Goal: Information Seeking & Learning: Compare options

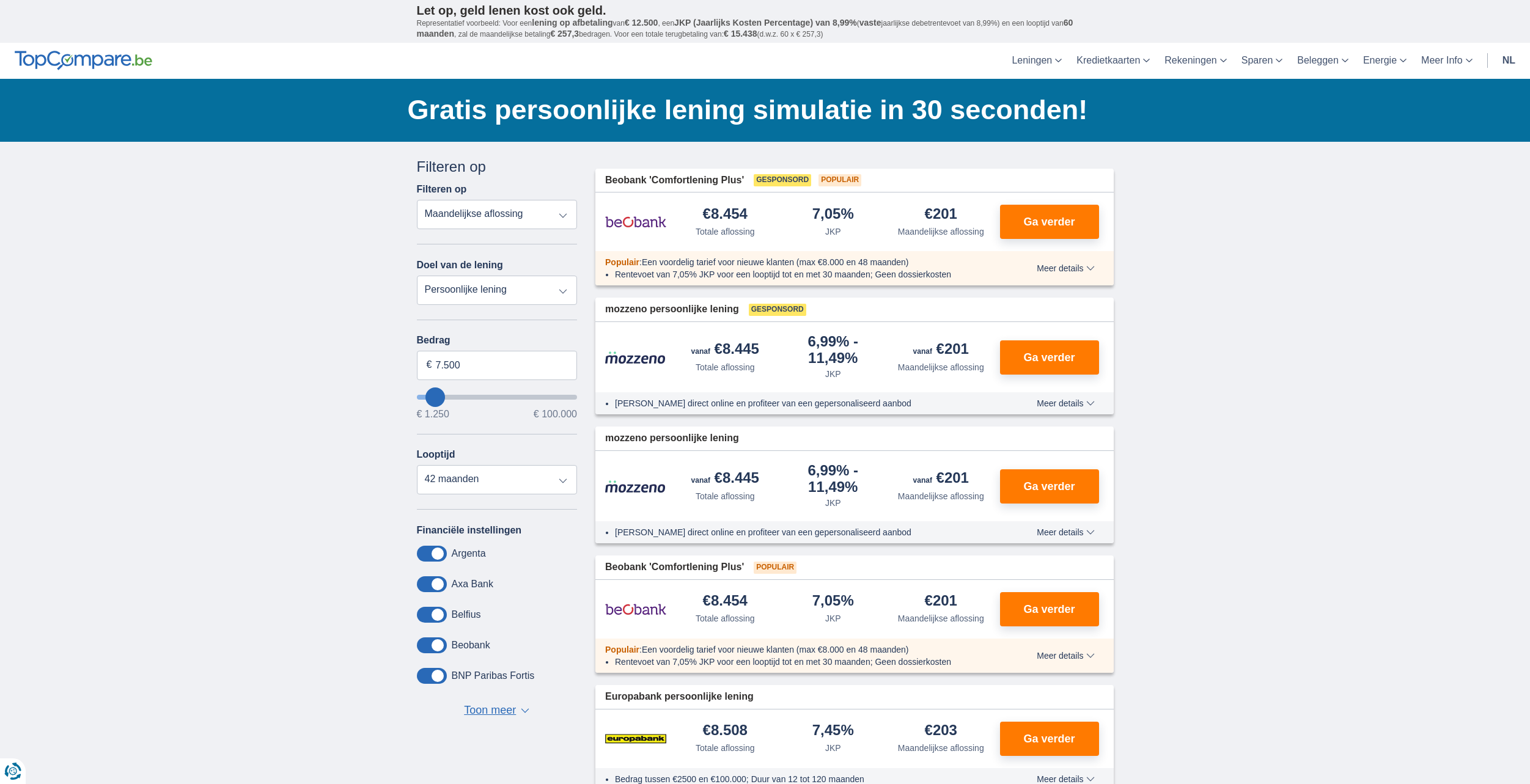
click at [504, 283] on select "Persoonlijke lening Auto Moto / fiets Mobilhome / caravan Renovatie Energie Sch…" at bounding box center [497, 290] width 161 height 30
select select "vehicleLoan"
click at [417, 276] on select "Persoonlijke lening Auto Moto / fiets Mobilhome / caravan Renovatie Energie Sch…" at bounding box center [497, 290] width 161 height 30
select select "3-4"
type input "15.000"
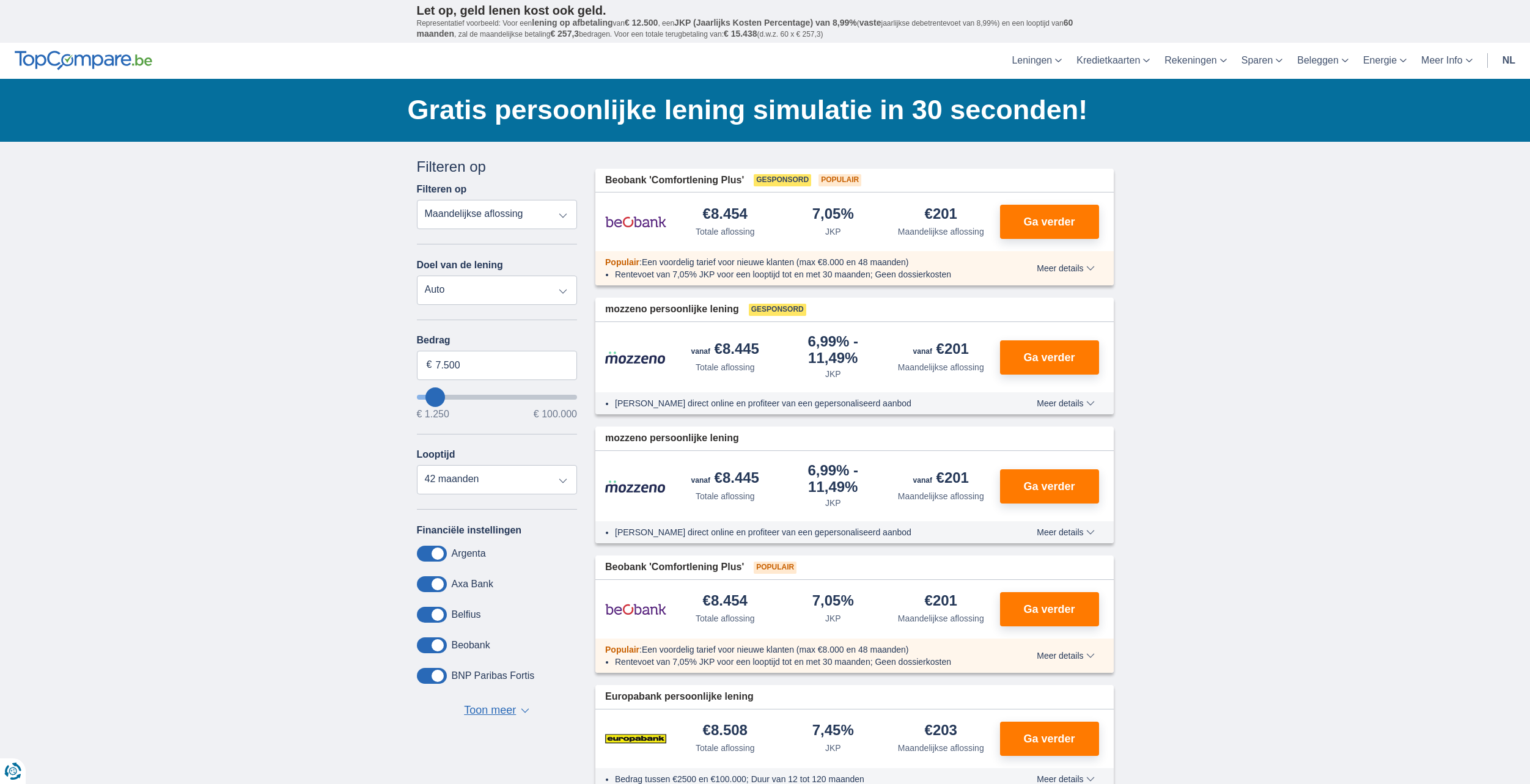
type input "15250"
select select "60"
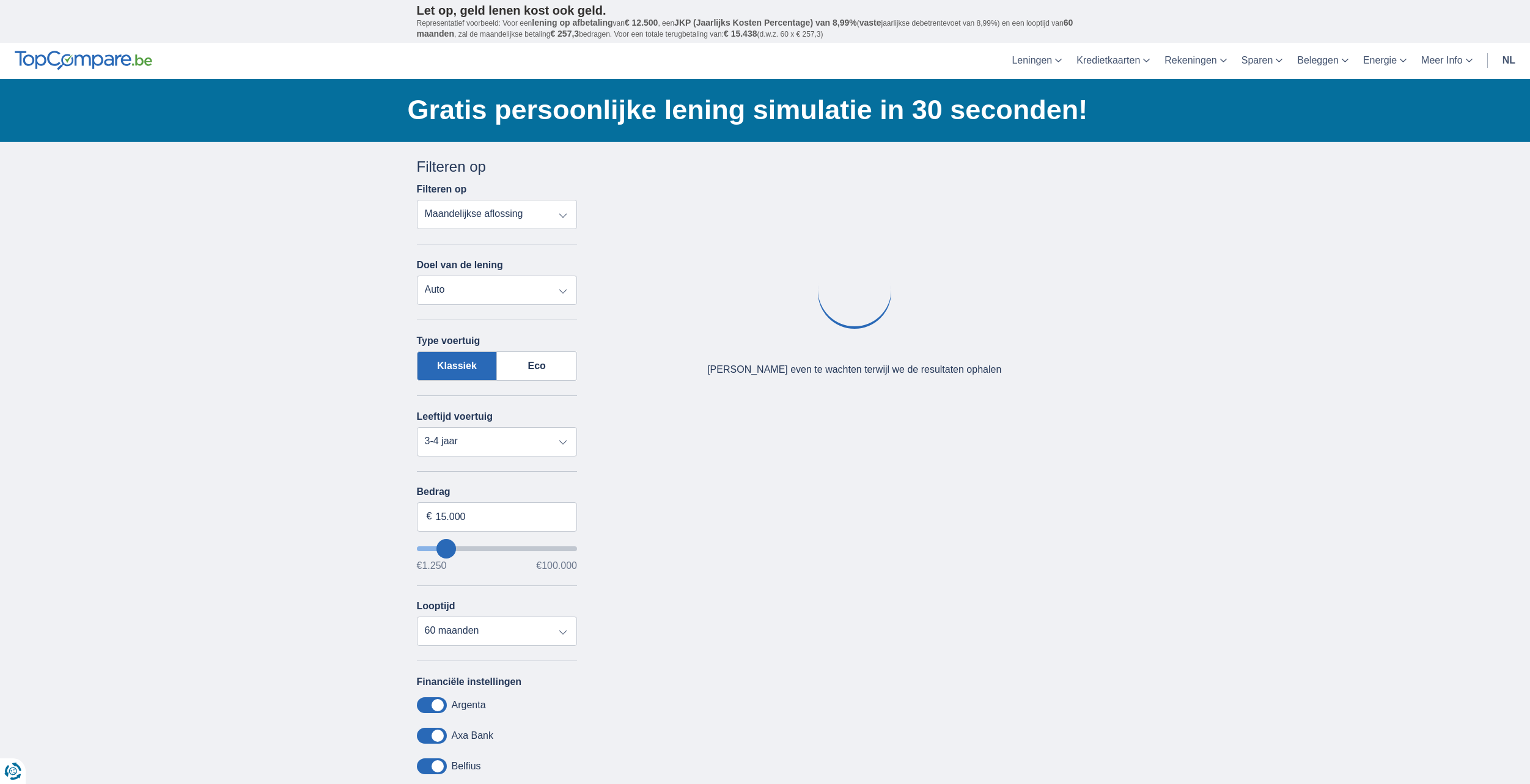
click at [490, 287] on select "Persoonlijke lening Auto Moto / fiets Mobilhome / caravan Renovatie Energie Sch…" at bounding box center [497, 290] width 161 height 30
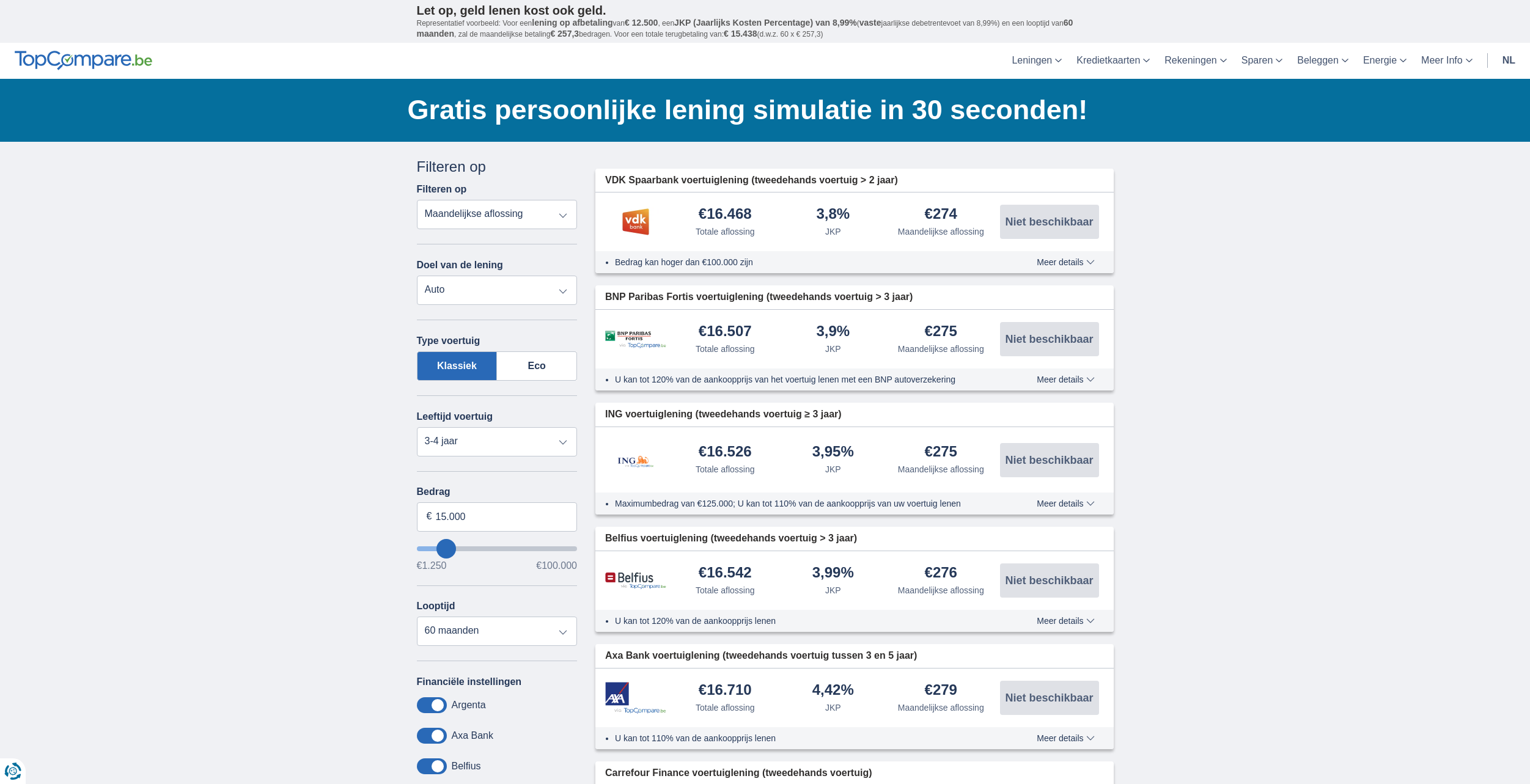
click at [489, 288] on select "Persoonlijke lening Auto Moto / fiets Mobilhome / caravan Renovatie Energie Sch…" at bounding box center [497, 290] width 161 height 30
drag, startPoint x: 489, startPoint y: 288, endPoint x: 492, endPoint y: 297, distance: 9.5
click at [489, 288] on select "Persoonlijke lening Auto Moto / fiets Mobilhome / caravan Renovatie Energie Sch…" at bounding box center [497, 290] width 161 height 30
click at [510, 443] on select "Nieuw 0-1 jaar 1-2 jaar 2-3 jaar 3-4 jaar 4-5 jaar 5+ jaar" at bounding box center [497, 442] width 161 height 30
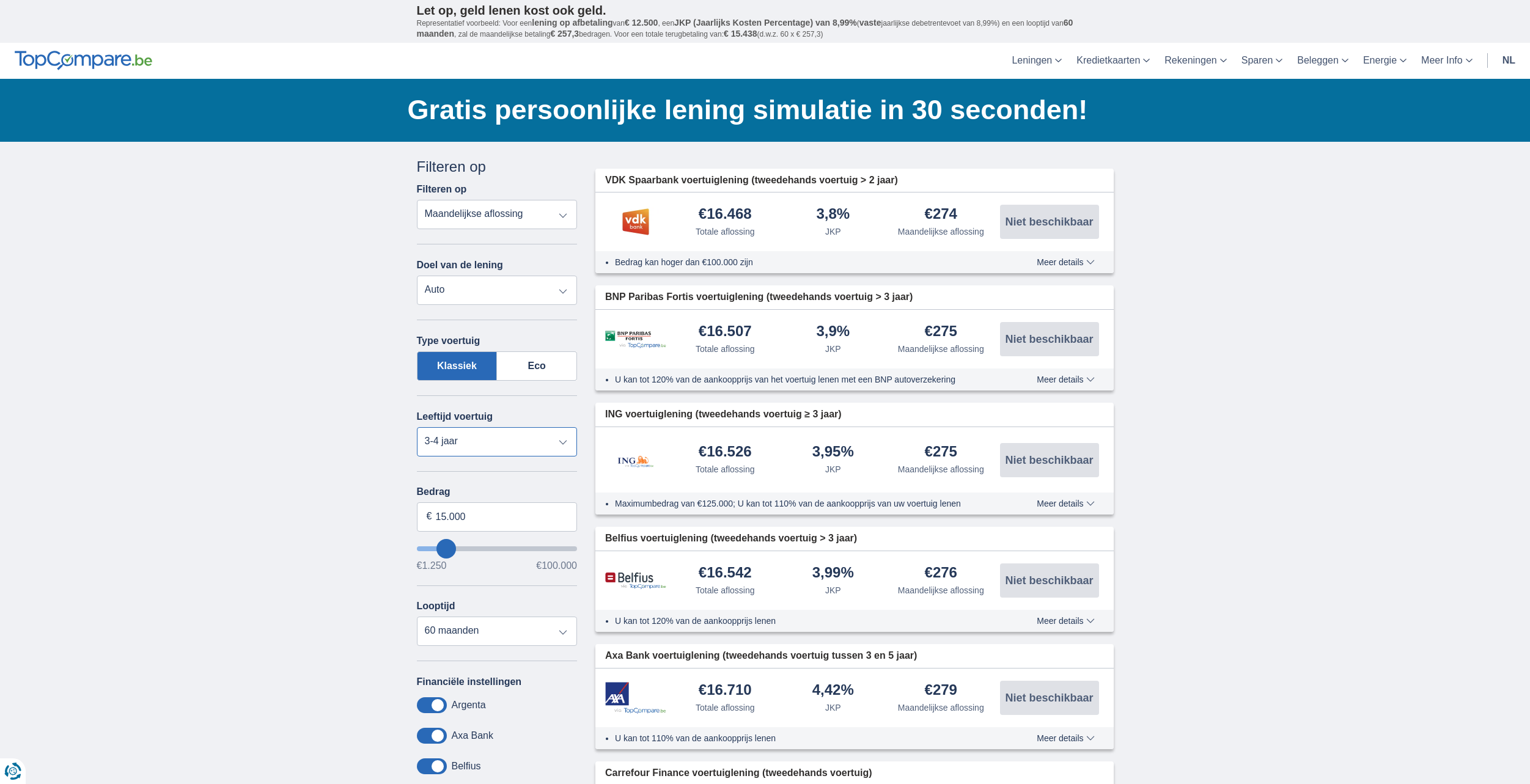
click at [417, 427] on select "Nieuw 0-1 jaar 1-2 jaar 2-3 jaar 3-4 jaar 4-5 jaar 5+ jaar" at bounding box center [497, 442] width 161 height 30
click at [468, 439] on select "Nieuw 0-1 jaar 1-2 jaar 2-3 jaar 3-4 jaar 4-5 jaar 5+ jaar" at bounding box center [497, 442] width 161 height 30
select select "5+"
click at [417, 427] on select "Nieuw 0-1 jaar 1-2 jaar 2-3 jaar 3-4 jaar 4-5 jaar 5+ jaar" at bounding box center [497, 442] width 161 height 30
click at [497, 209] on select "Totale aflossing JKP Maandelijkse aflossing" at bounding box center [497, 215] width 161 height 30
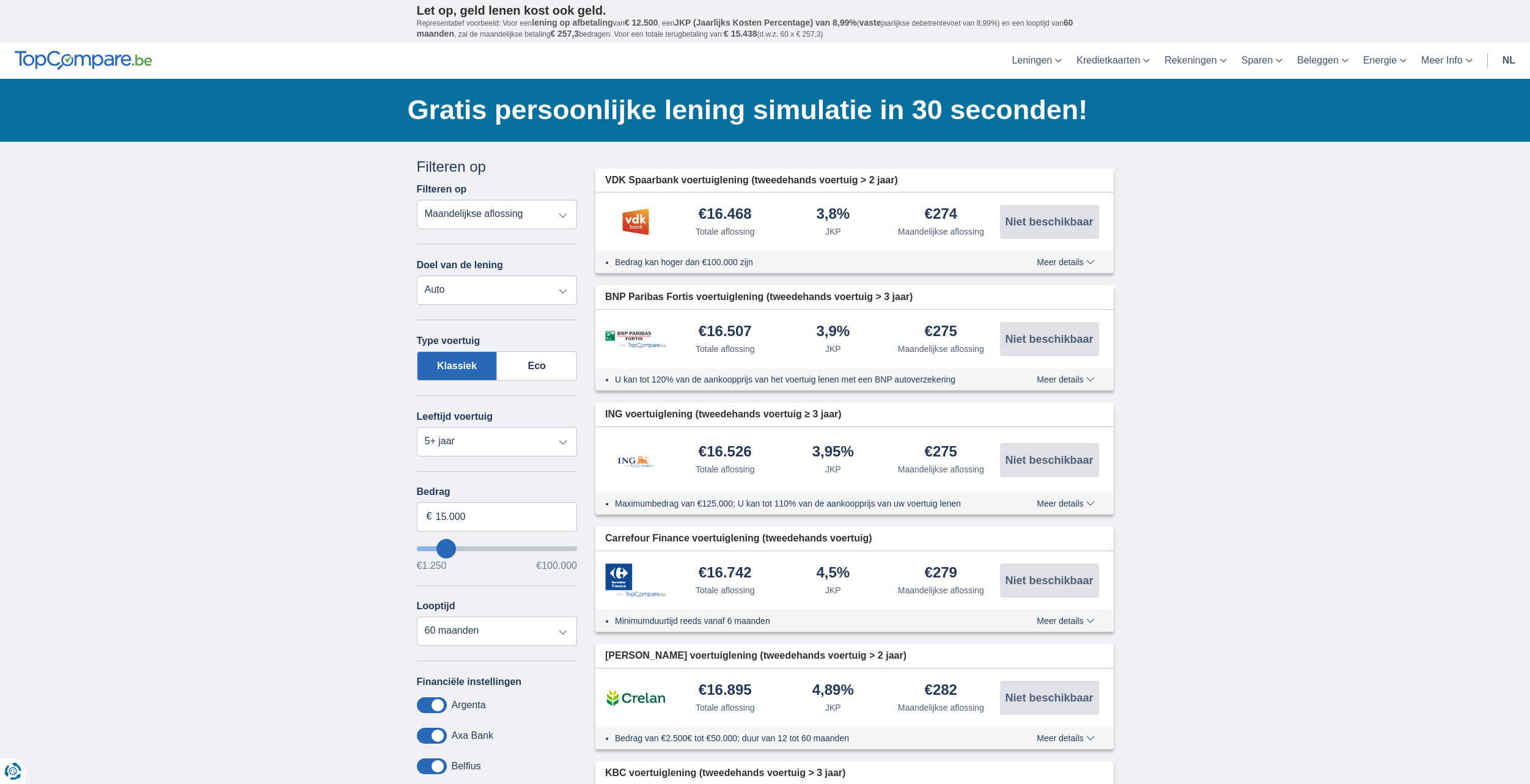
click at [497, 209] on select "Totale aflossing JKP Maandelijkse aflossing" at bounding box center [497, 215] width 161 height 30
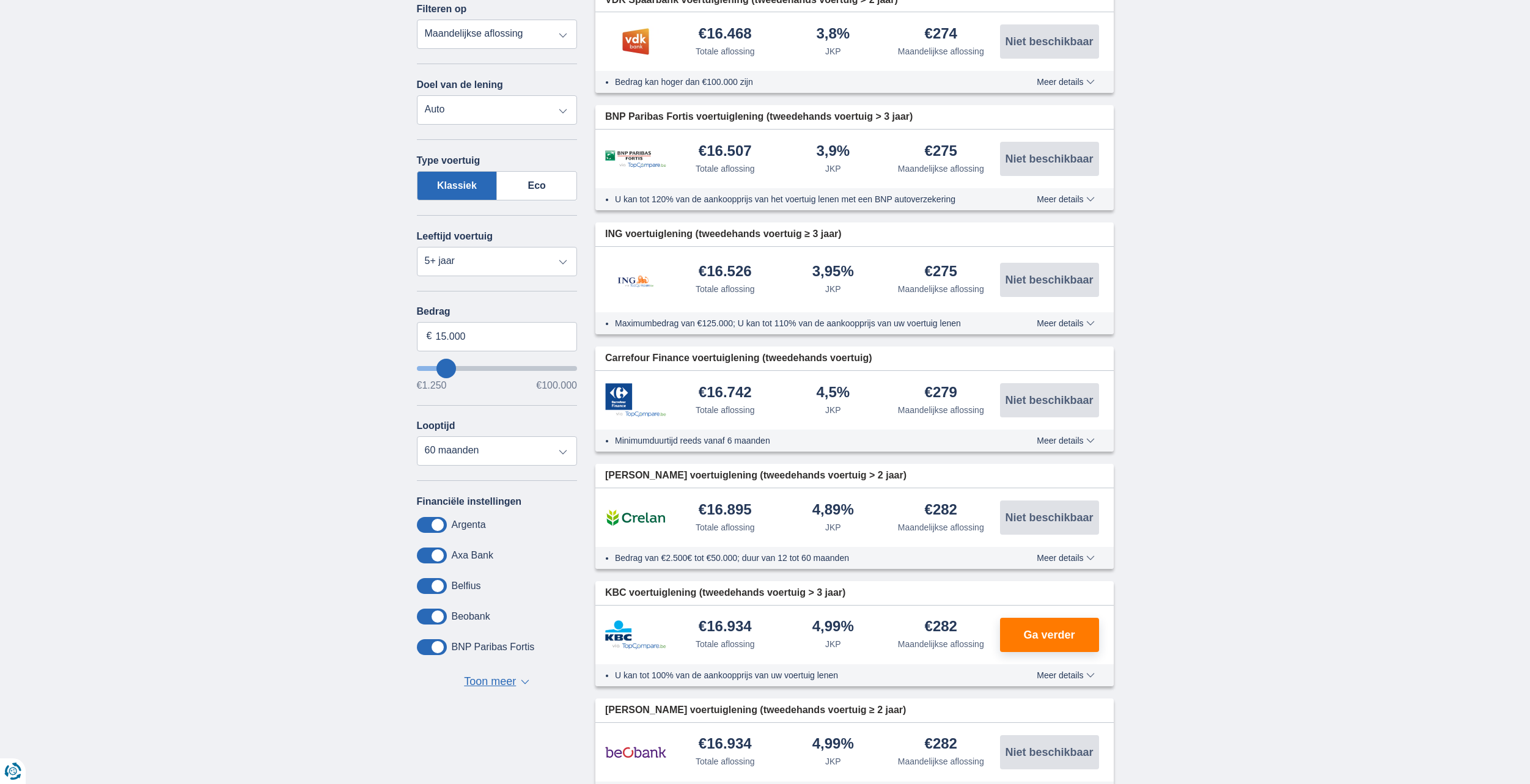
scroll to position [183, 0]
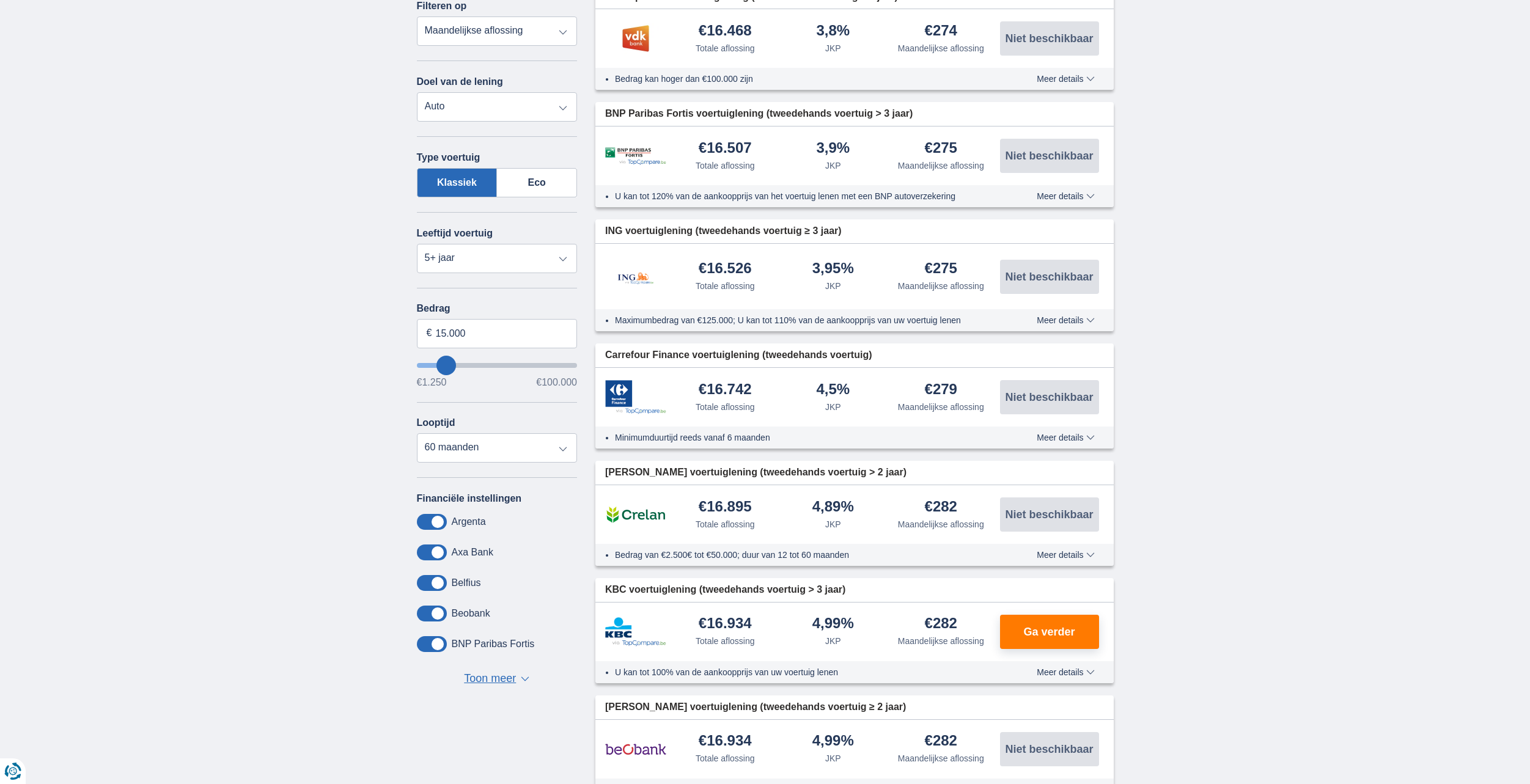
type input "14.250"
type input "14250"
type input "15.250"
type input "16250"
type input "16.250"
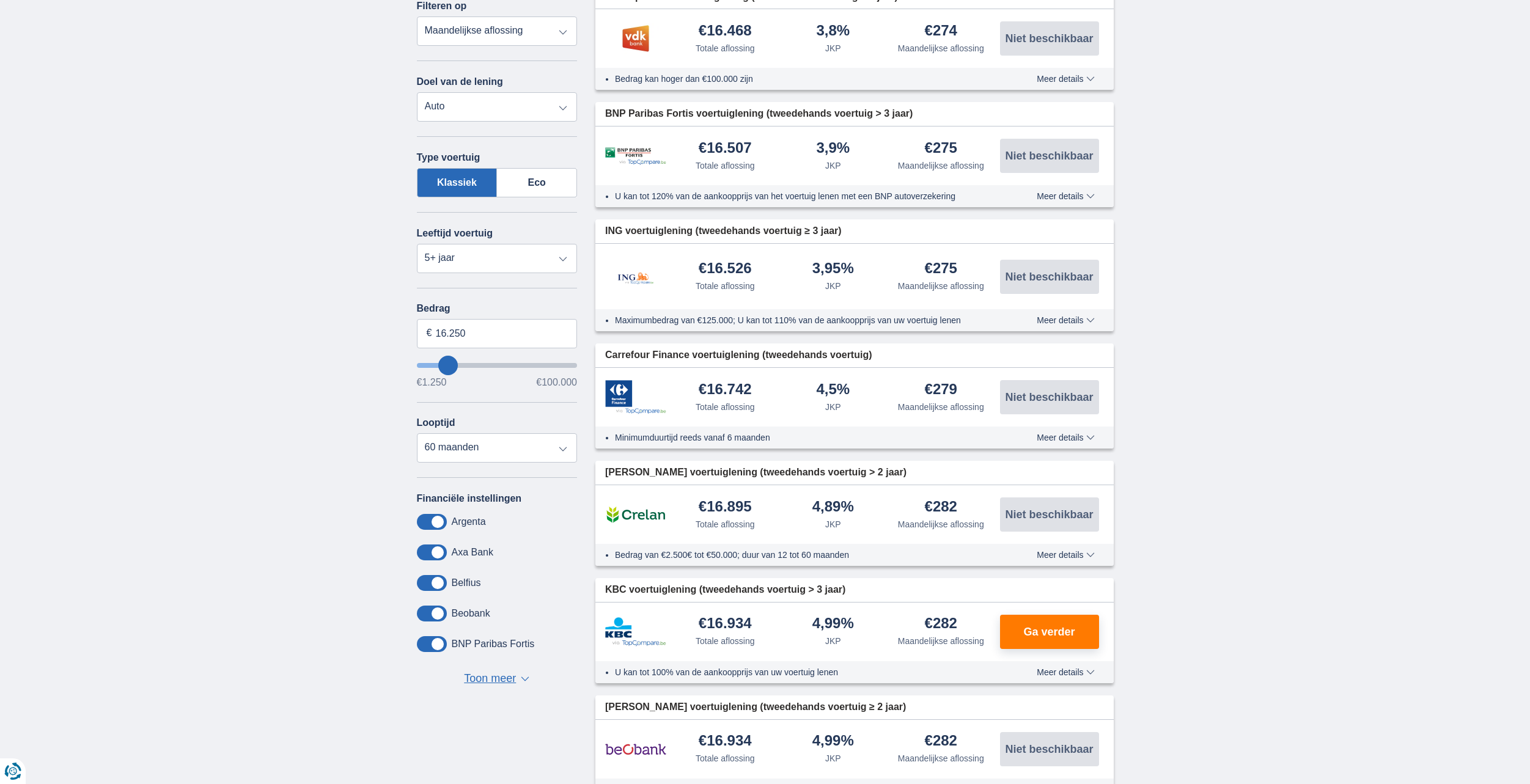
select select "84"
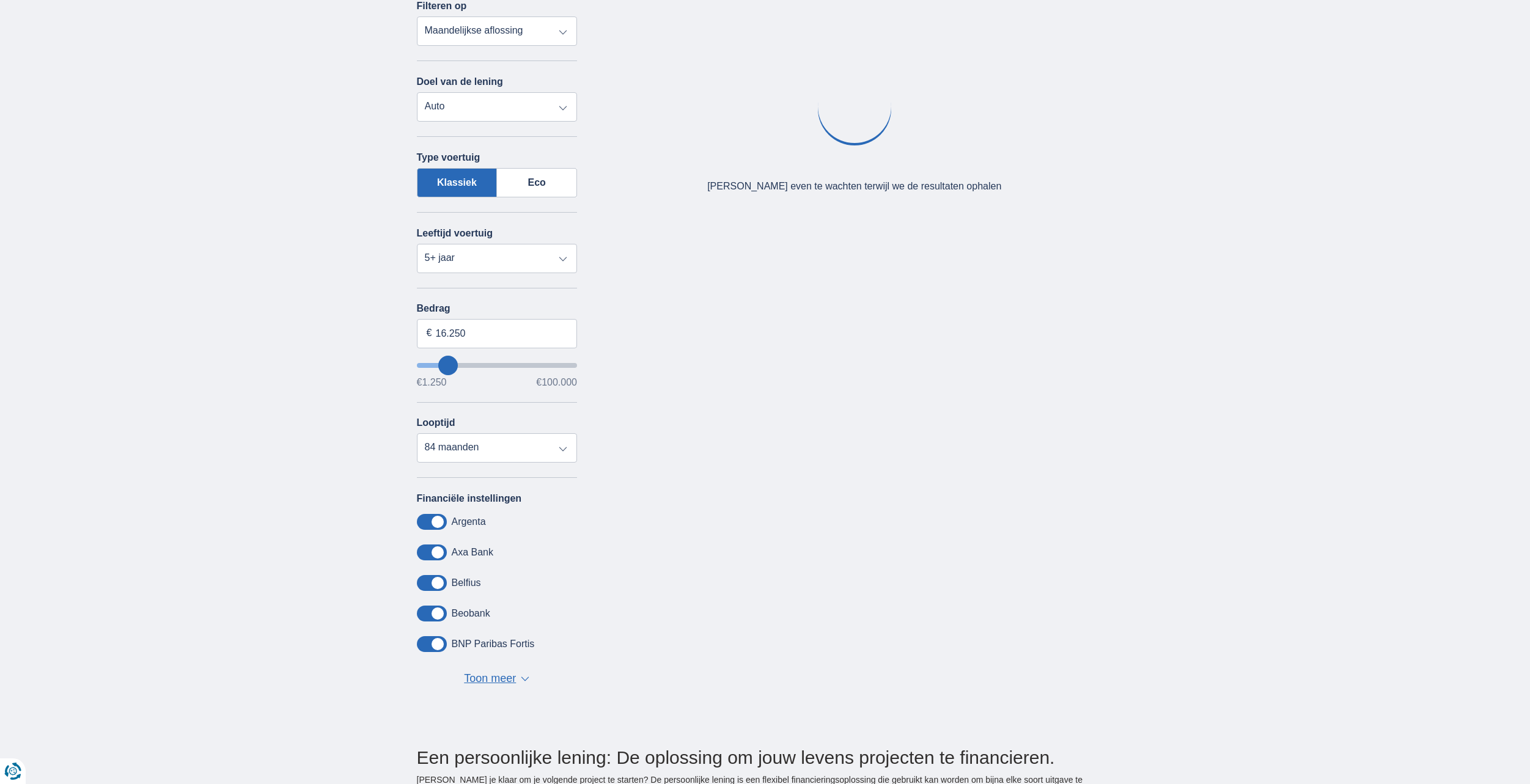
type input "17.250"
type input "18250"
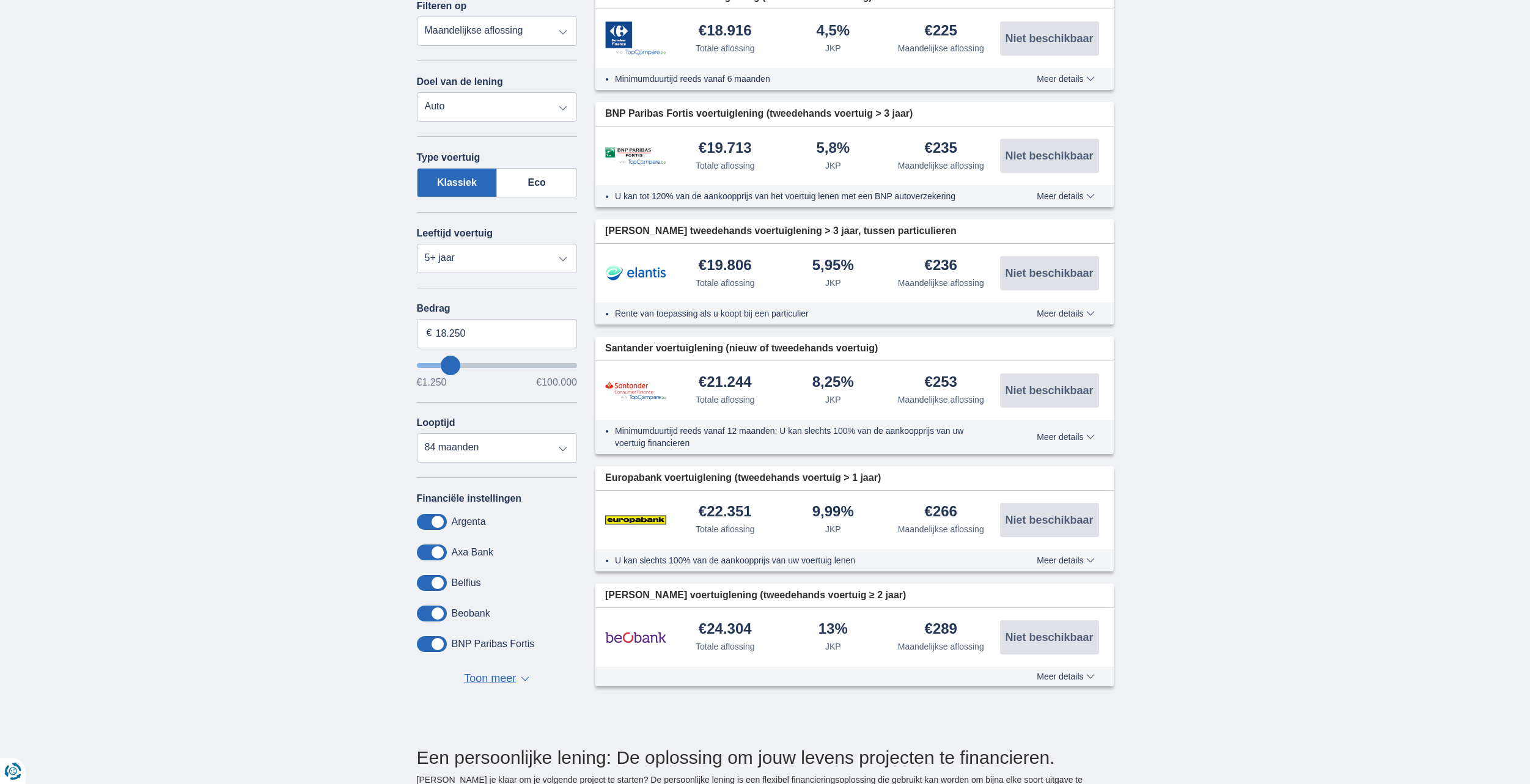
type input "28.250"
type input "28250"
select select "120"
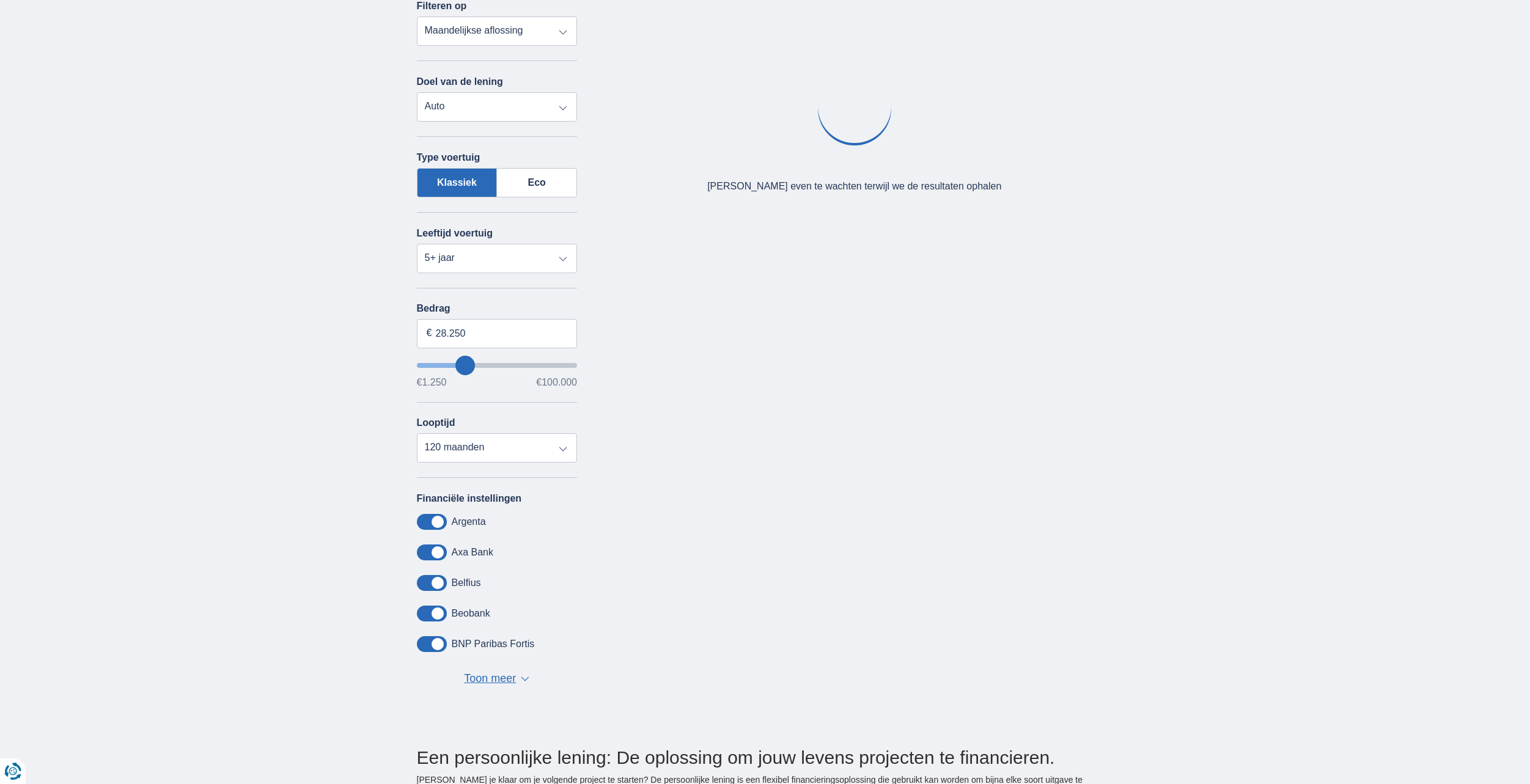
type input "28250"
click at [465, 365] on input "wantToBorrow" at bounding box center [497, 366] width 161 height 5
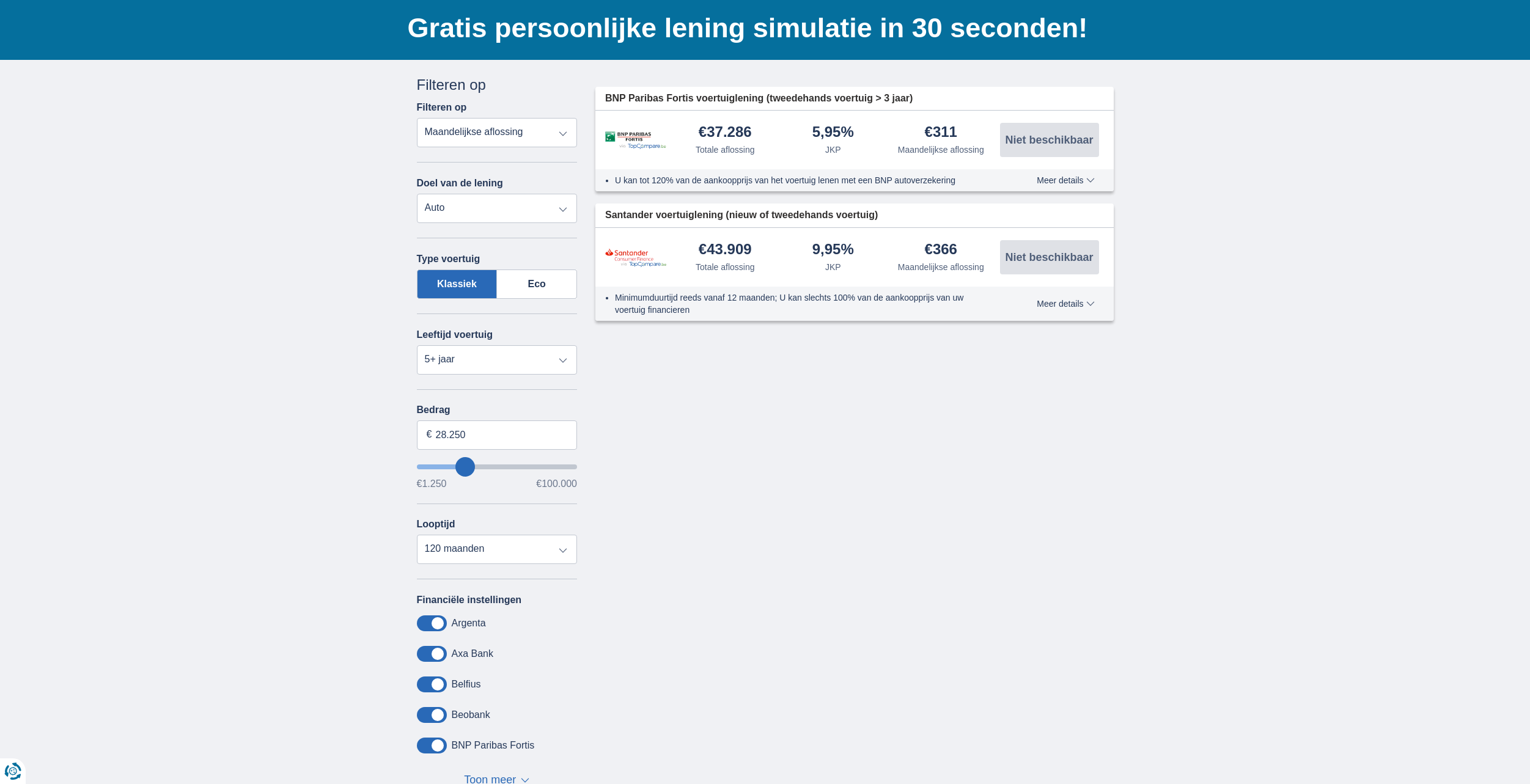
scroll to position [183, 0]
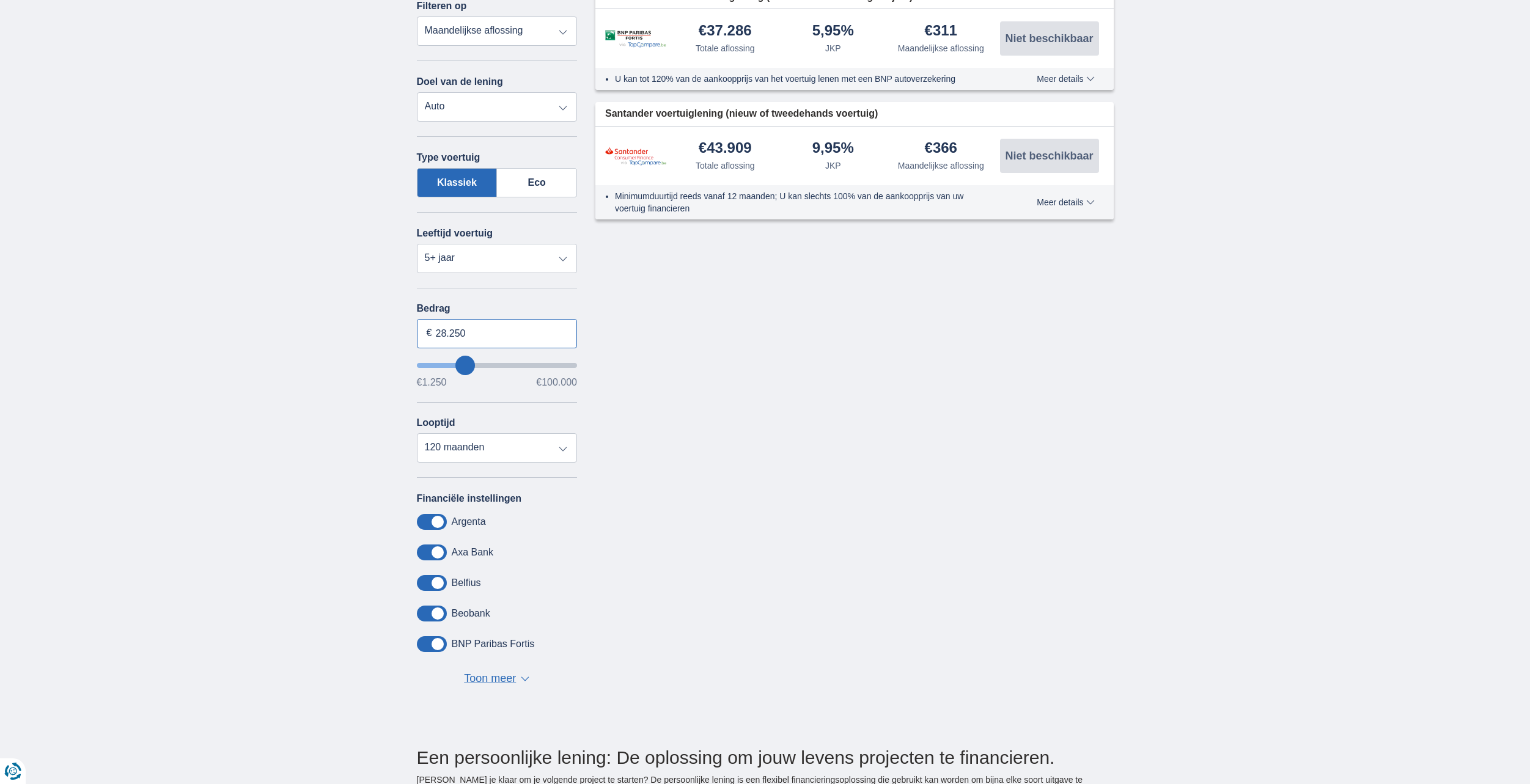
drag, startPoint x: 474, startPoint y: 334, endPoint x: 401, endPoint y: 337, distance: 73.1
click at [403, 335] on div "× widget.non-eligible-application.title widget.non-eligible-application.text no…" at bounding box center [765, 346] width 1530 height 777
type input "36.900"
type input "37250"
click at [712, 357] on div "Annuleren Filters Filteren op Filteren op Totale aflossing JKP Maandelijkse afl…" at bounding box center [766, 339] width 715 height 733
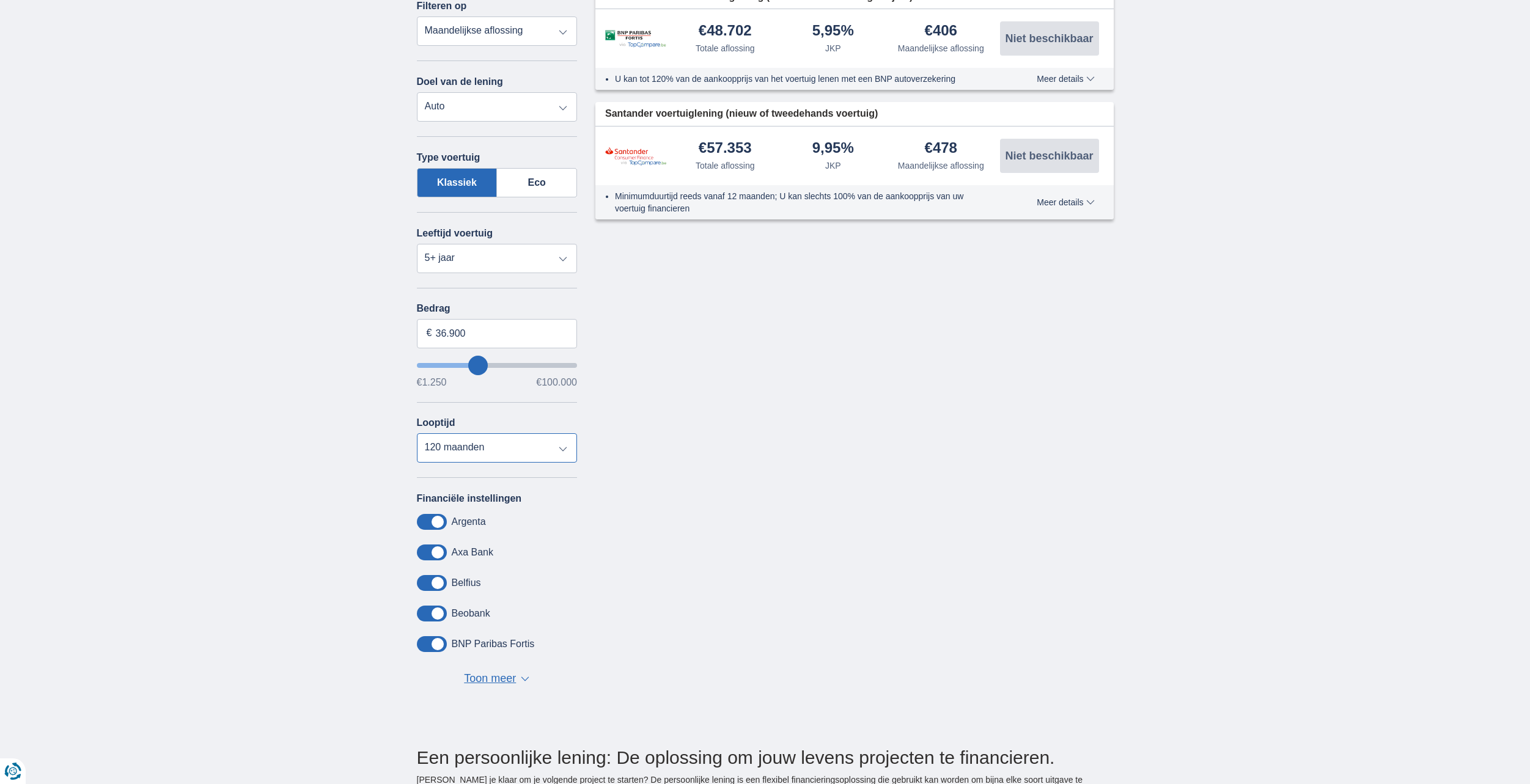
click at [515, 448] on select "12 maanden 18 maanden 24 maanden 30 maanden 36 maanden 42 maanden 48 maanden 60…" at bounding box center [497, 448] width 161 height 30
click at [487, 449] on select "12 maanden 18 maanden 24 maanden 30 maanden 36 maanden 42 maanden 48 maanden 60…" at bounding box center [497, 448] width 161 height 30
select select "60"
click at [417, 433] on select "12 maanden 18 maanden 24 maanden 30 maanden 36 maanden 42 maanden 48 maanden 60…" at bounding box center [497, 448] width 161 height 30
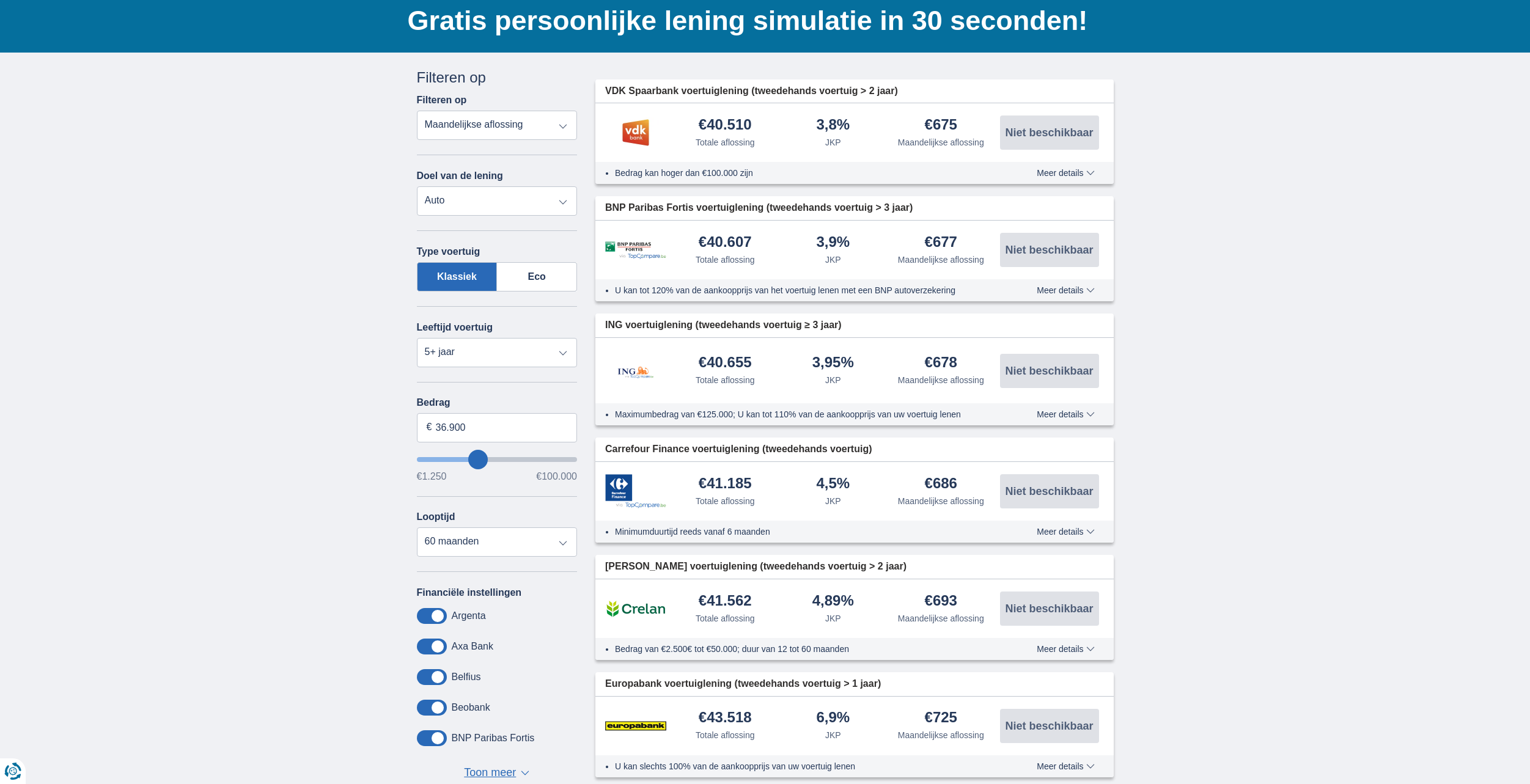
scroll to position [0, 0]
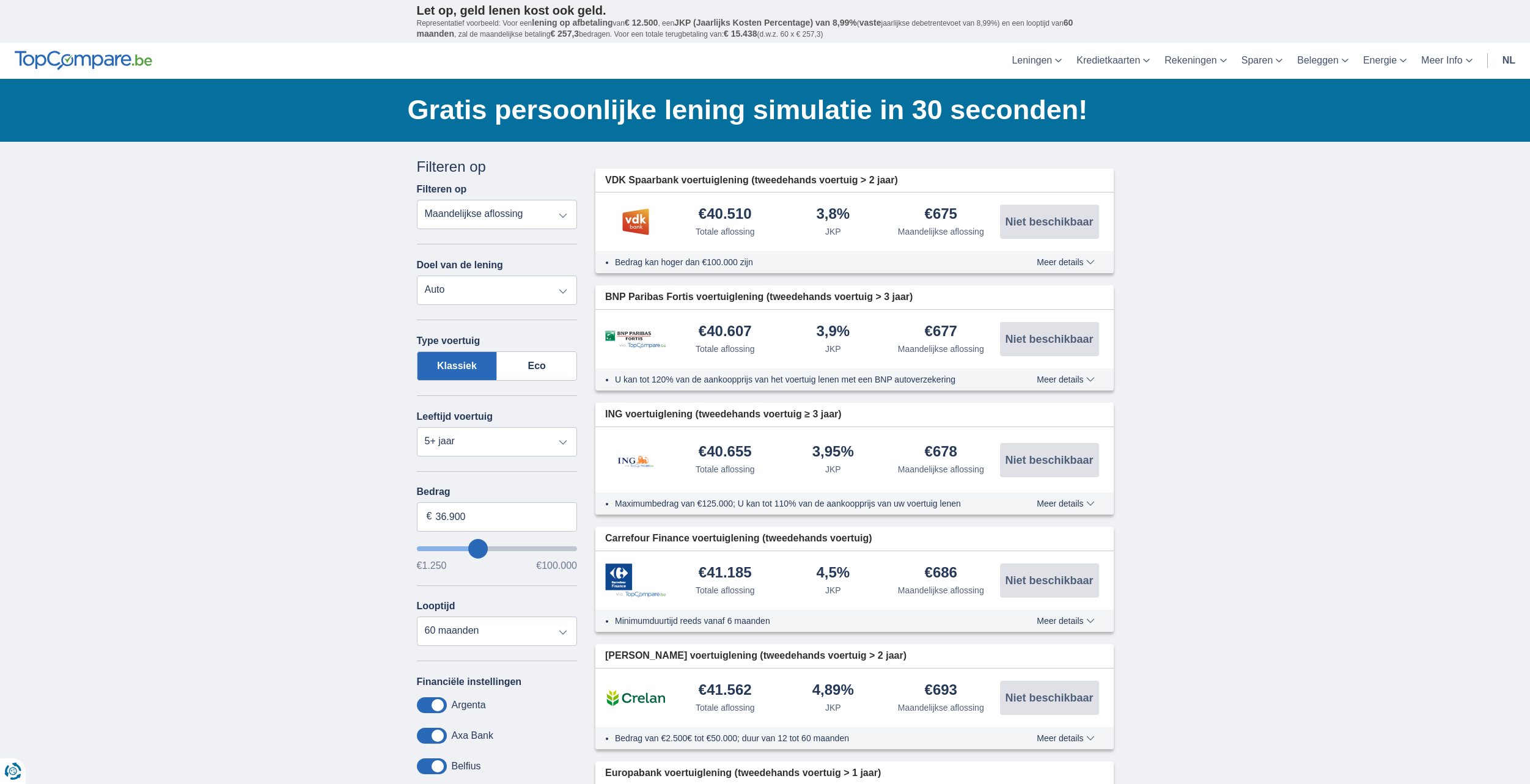
drag, startPoint x: 1304, startPoint y: 423, endPoint x: 1290, endPoint y: 319, distance: 104.9
drag, startPoint x: 1109, startPoint y: 543, endPoint x: 1097, endPoint y: 428, distance: 115.6
